Goal: Book appointment/travel/reservation

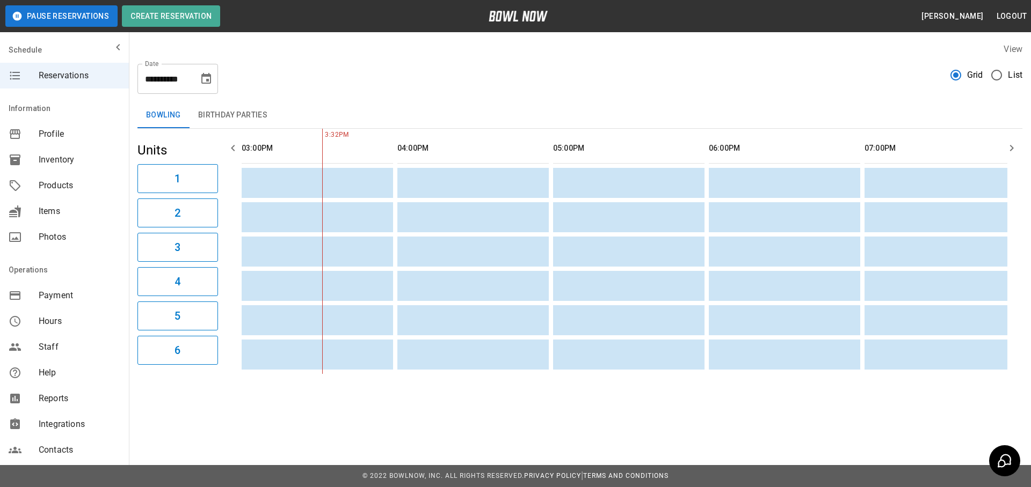
scroll to position [92, 0]
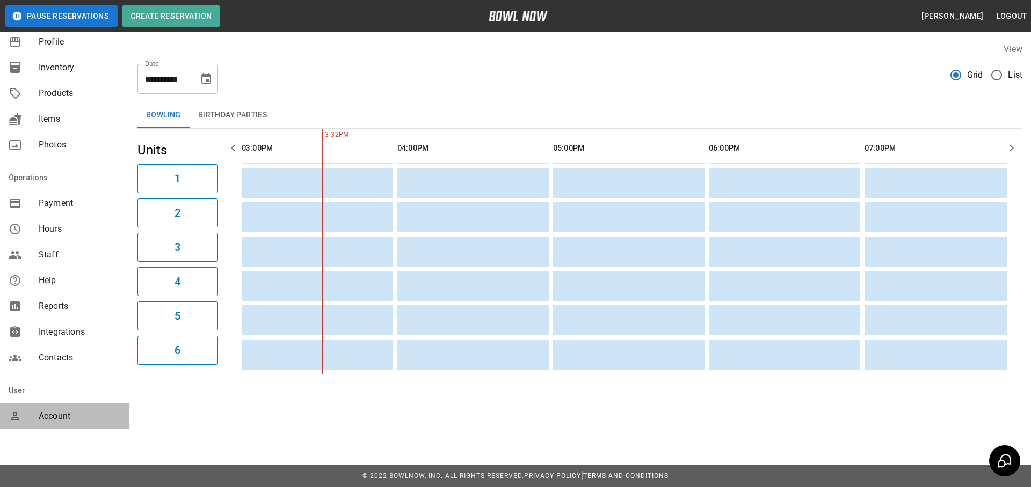
click at [54, 424] on div "Account" at bounding box center [64, 417] width 129 height 26
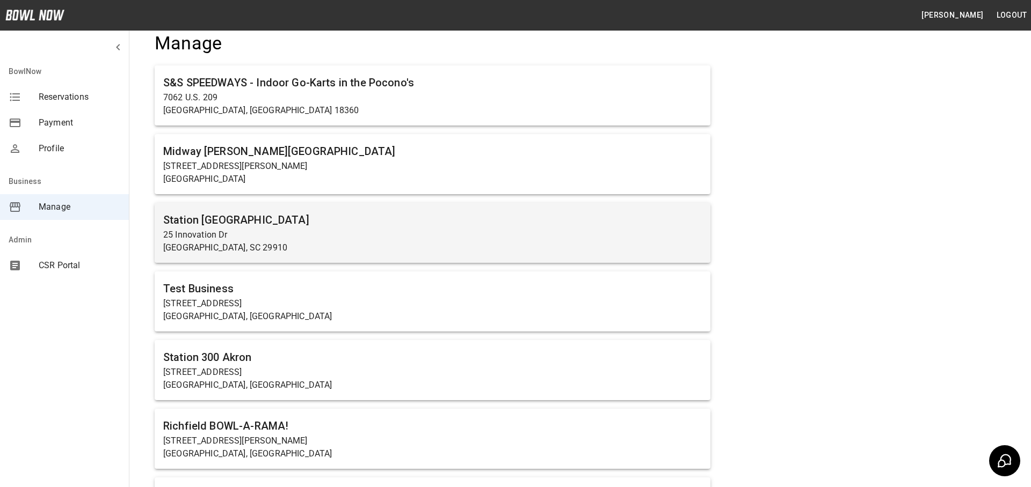
scroll to position [29, 0]
click at [392, 233] on p "25 Innovation Dr" at bounding box center [432, 234] width 538 height 13
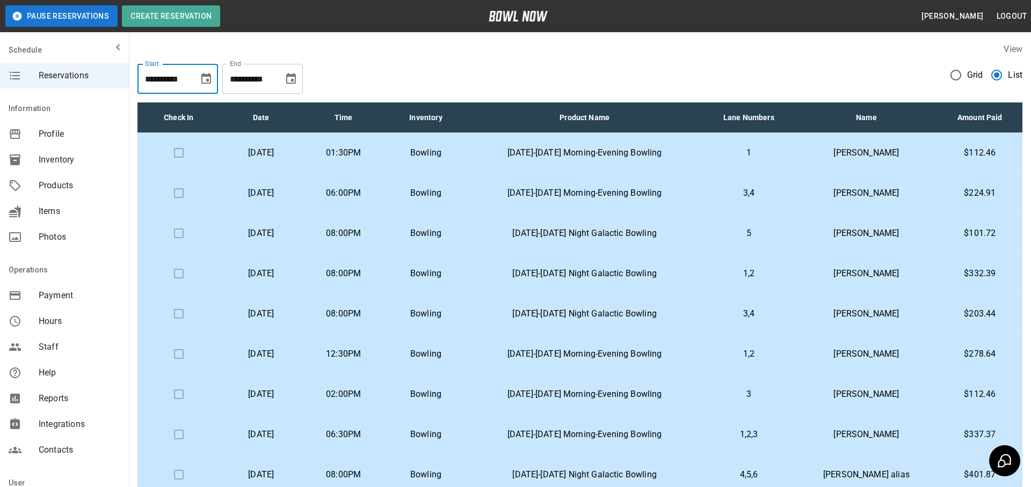
click at [187, 79] on input "**********" at bounding box center [164, 79] width 54 height 30
click at [205, 79] on icon "Choose date, selected date is Aug 20, 2025" at bounding box center [206, 78] width 13 height 13
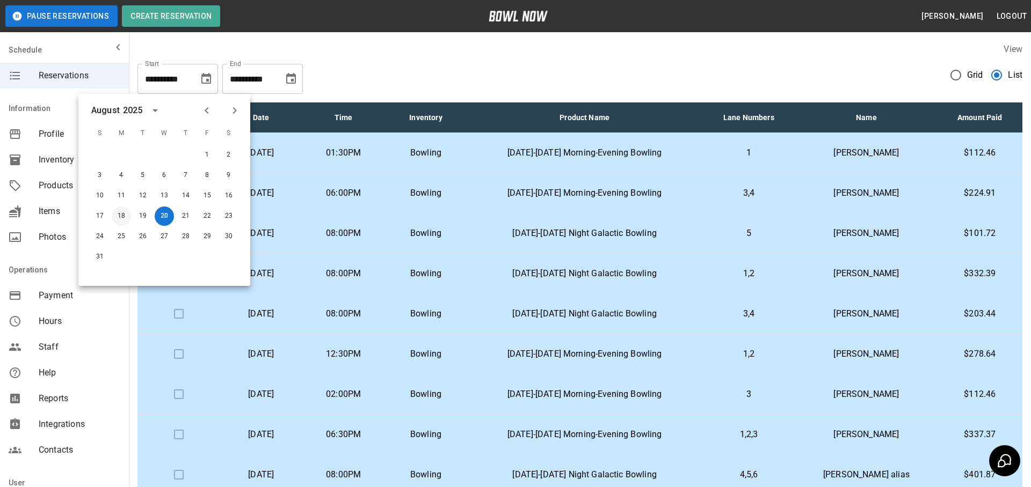
click at [113, 213] on button "18" at bounding box center [121, 216] width 19 height 19
type input "**********"
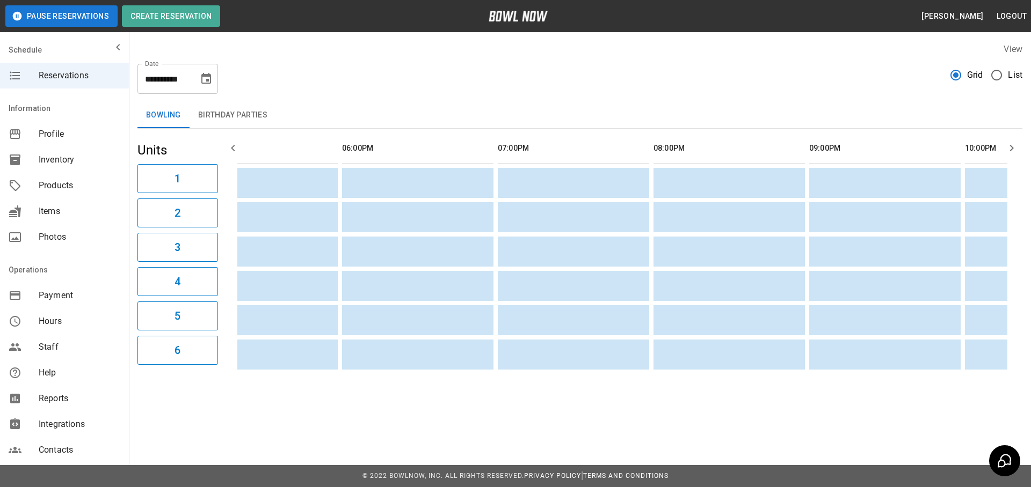
scroll to position [0, 733]
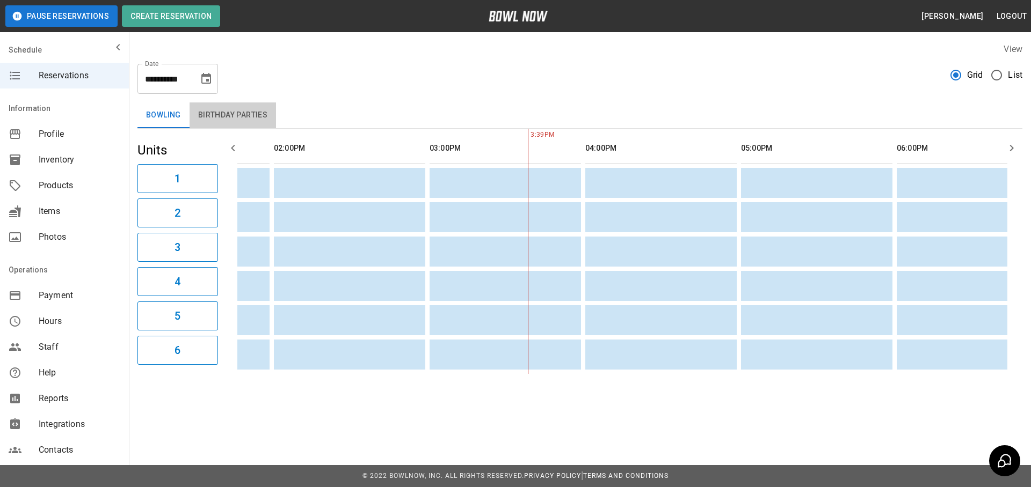
click at [266, 119] on button "Birthday Parties" at bounding box center [232, 116] width 86 height 26
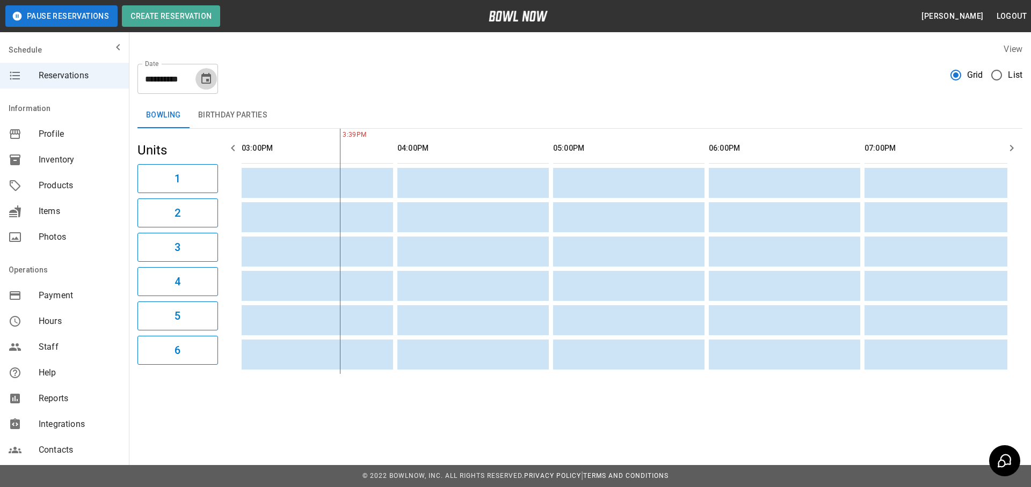
click at [214, 74] on button "Choose date, selected date is Aug 20, 2025" at bounding box center [205, 78] width 21 height 21
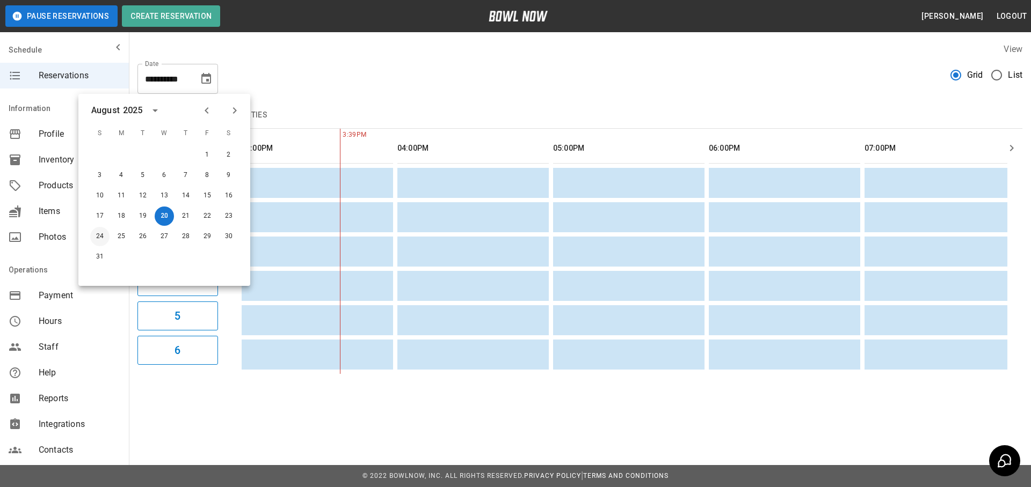
click at [106, 231] on button "24" at bounding box center [99, 236] width 19 height 19
type input "**********"
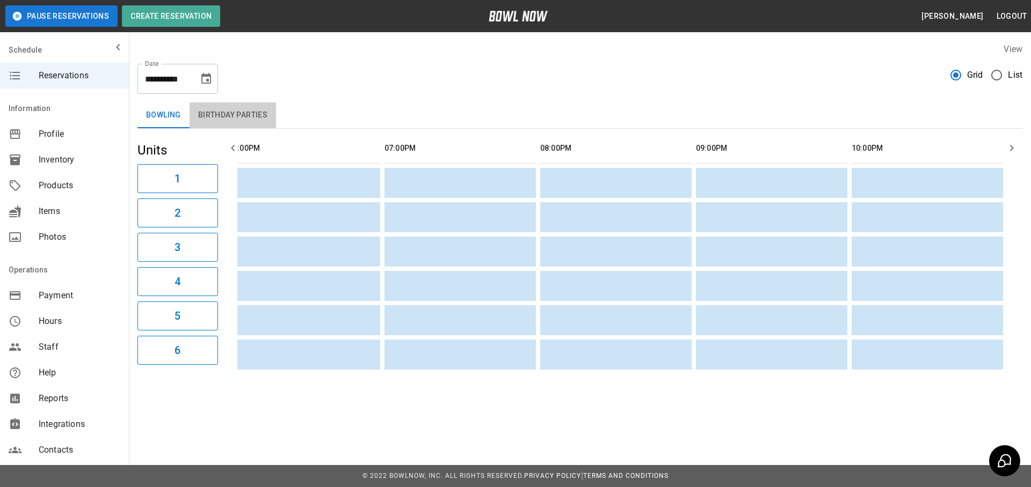
click at [224, 114] on button "Birthday Parties" at bounding box center [232, 116] width 86 height 26
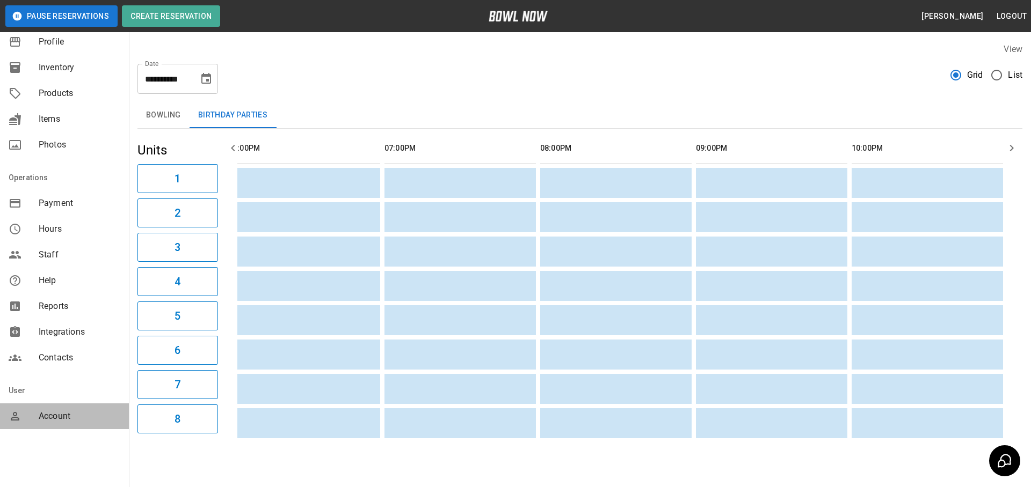
click at [54, 408] on div "Account" at bounding box center [64, 417] width 129 height 26
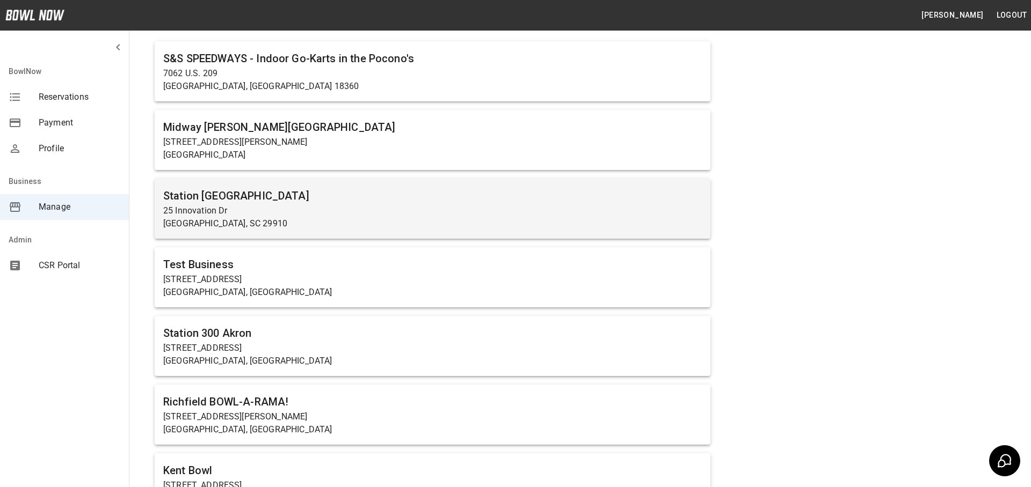
click at [268, 195] on h6 "Station [GEOGRAPHIC_DATA]" at bounding box center [432, 195] width 538 height 17
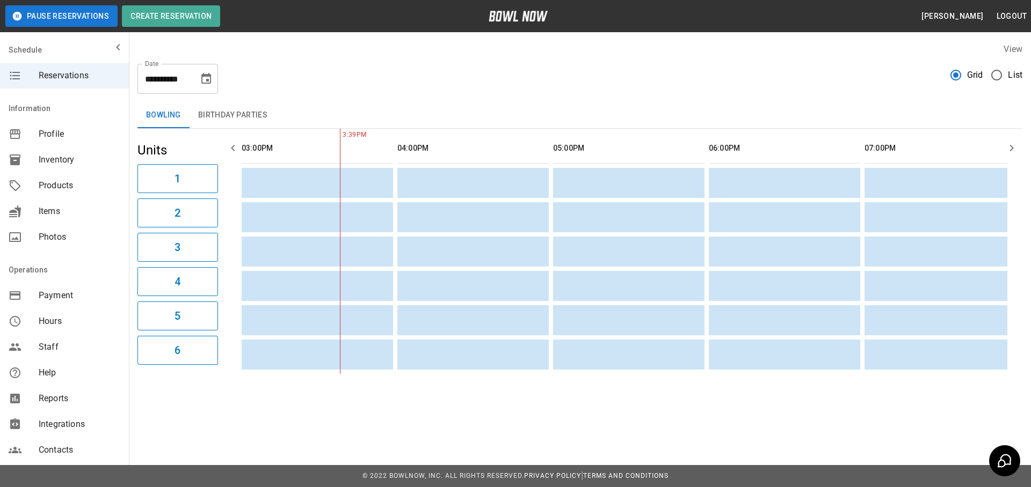
click at [246, 115] on button "Birthday Parties" at bounding box center [232, 116] width 86 height 26
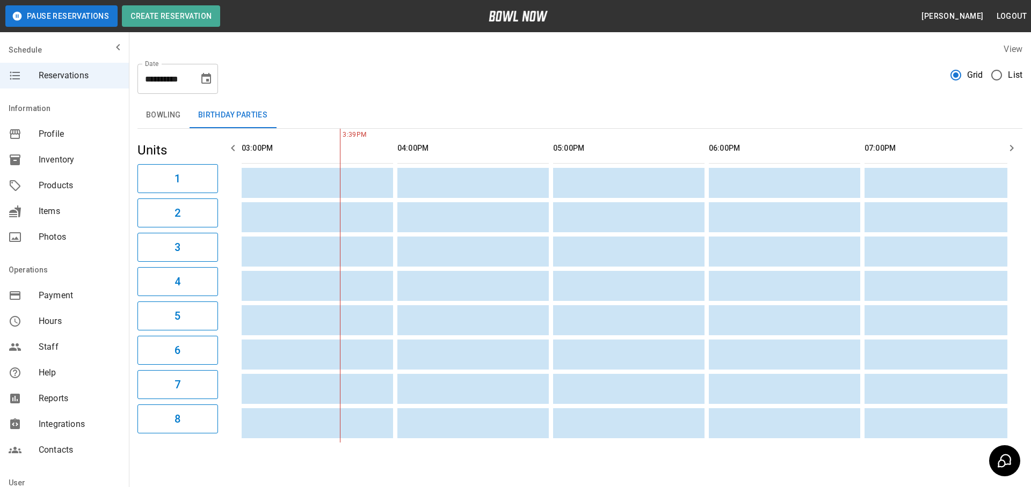
click at [198, 88] on div "**********" at bounding box center [177, 79] width 81 height 30
click at [207, 77] on icon "Choose date, selected date is Aug 20, 2025" at bounding box center [206, 78] width 13 height 13
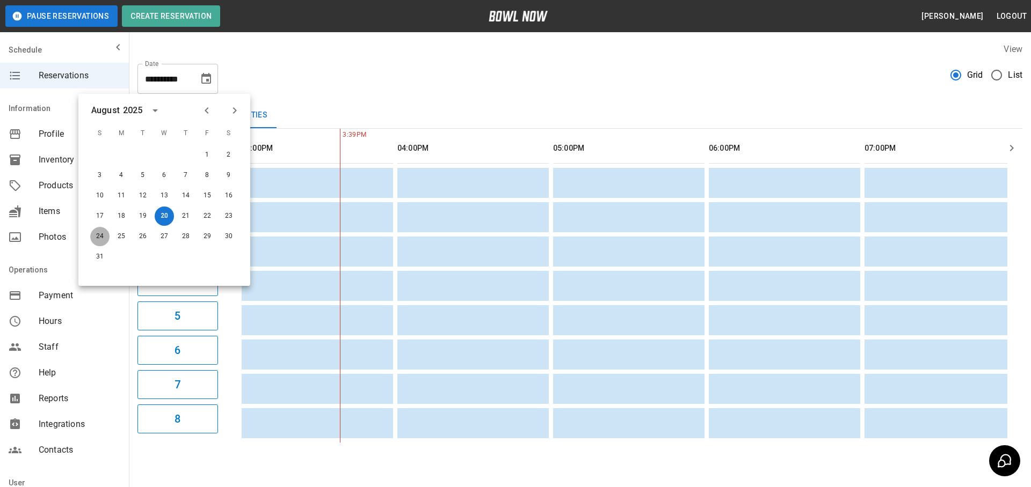
click at [103, 233] on button "24" at bounding box center [99, 236] width 19 height 19
type input "**********"
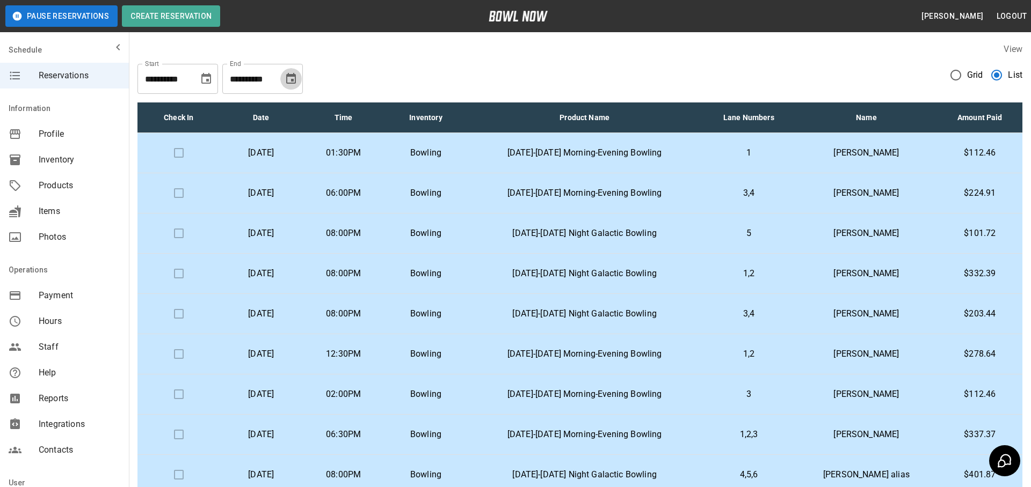
click at [289, 78] on icon "Choose date, selected date is Sep 20, 2025" at bounding box center [290, 78] width 13 height 13
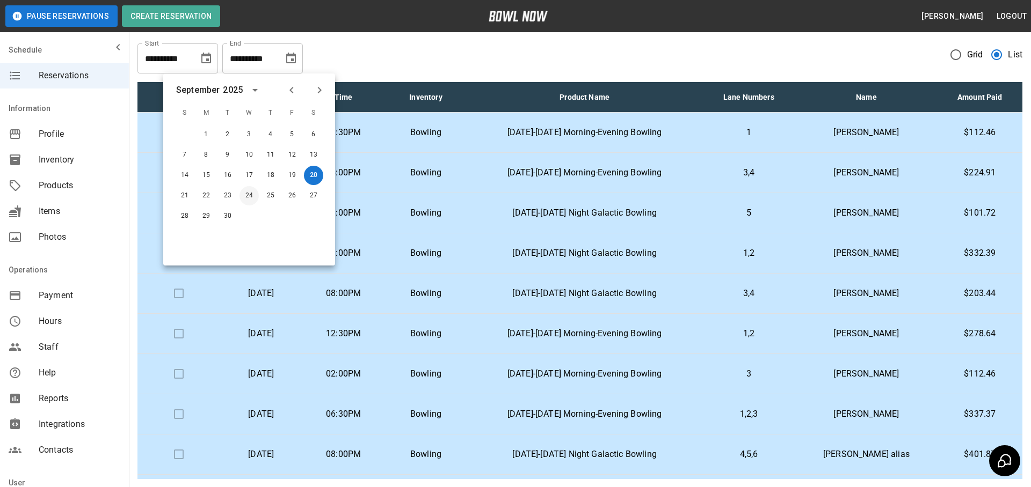
click at [250, 193] on button "24" at bounding box center [248, 195] width 19 height 19
type input "**********"
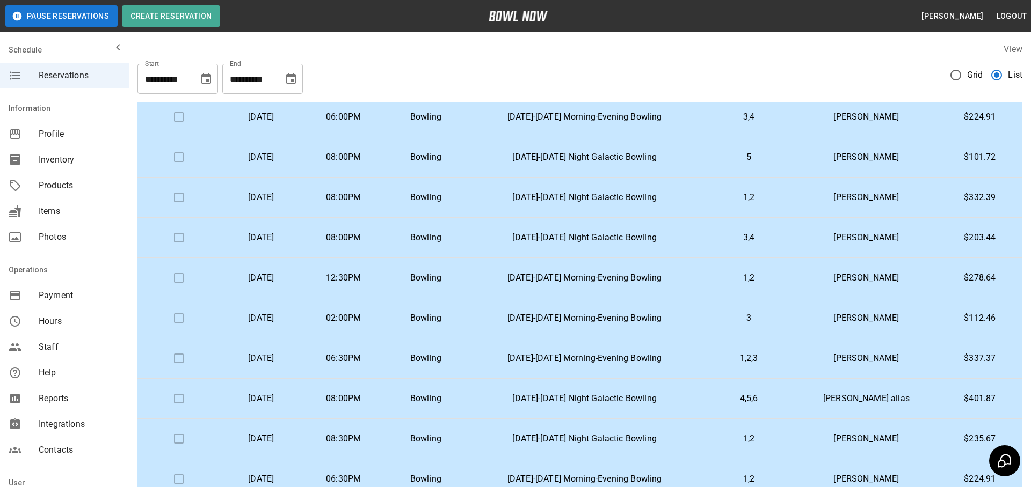
click at [446, 353] on p "Bowling" at bounding box center [425, 358] width 65 height 13
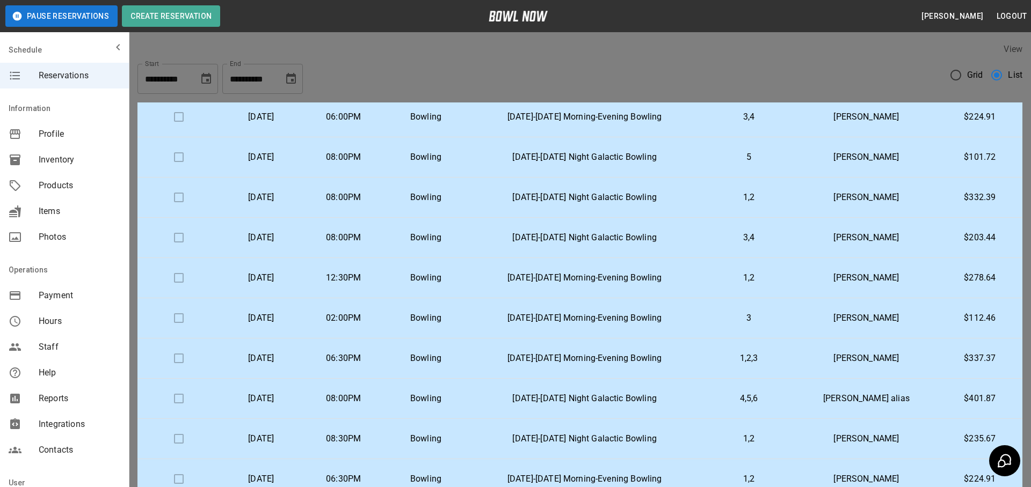
scroll to position [17, 0]
copy p "y5jUdk14RIorF5GBOJyX"
click at [797, 68] on div at bounding box center [515, 243] width 1031 height 487
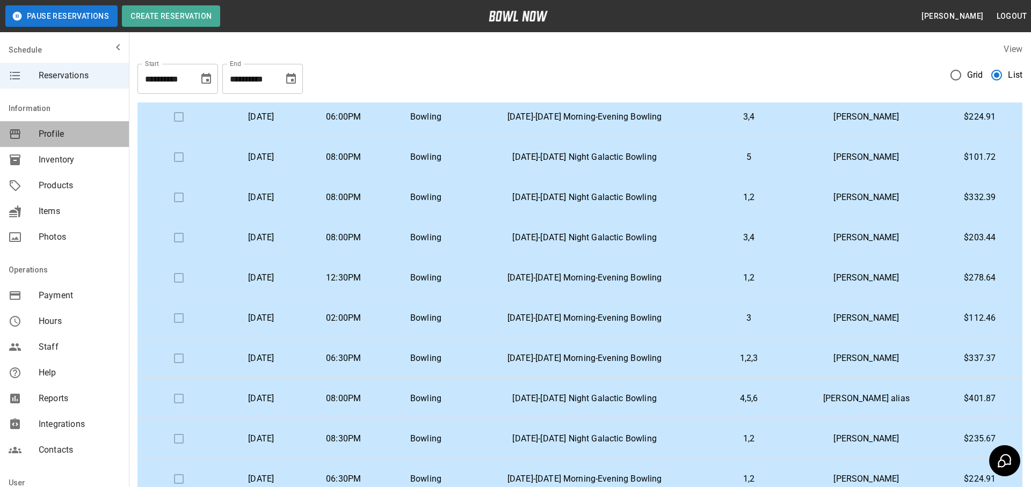
click at [57, 130] on span "Profile" at bounding box center [80, 134] width 82 height 13
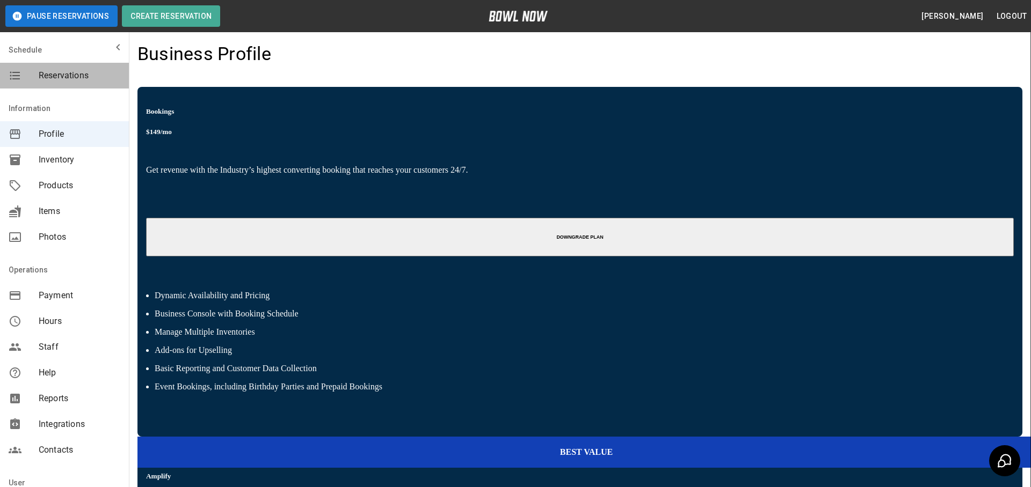
click at [64, 72] on span "Reservations" at bounding box center [80, 75] width 82 height 13
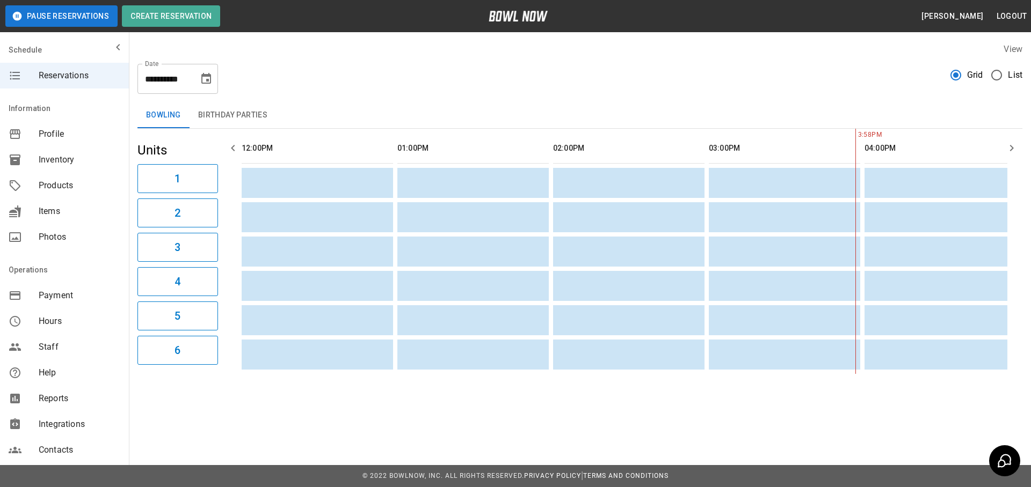
scroll to position [0, 467]
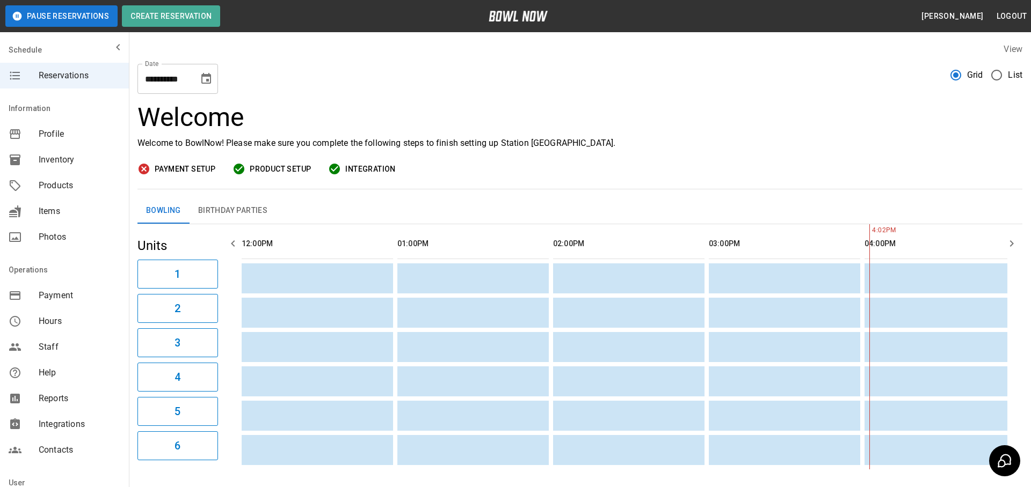
scroll to position [0, 623]
